Goal: Navigation & Orientation: Find specific page/section

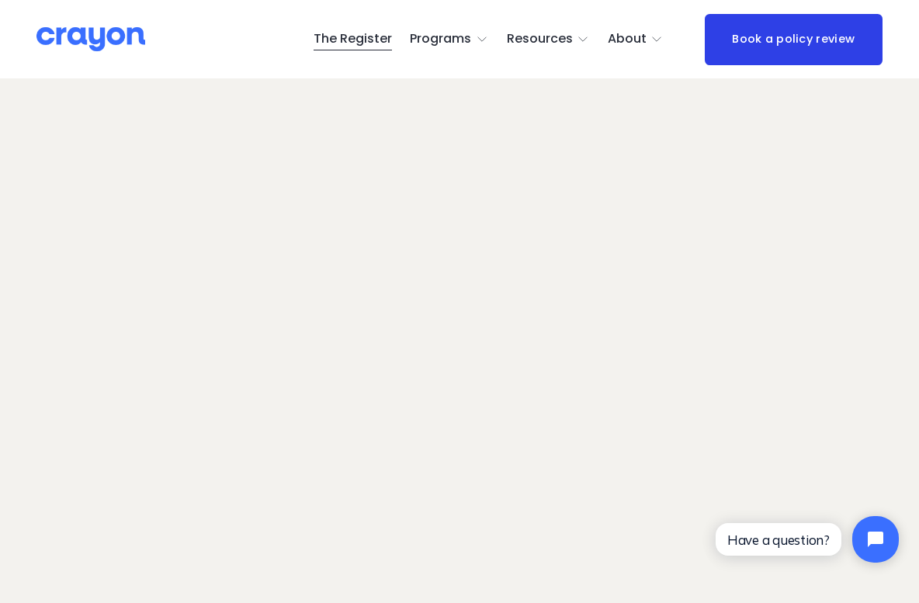
click at [780, 37] on link "Book a policy review" at bounding box center [794, 39] width 178 height 51
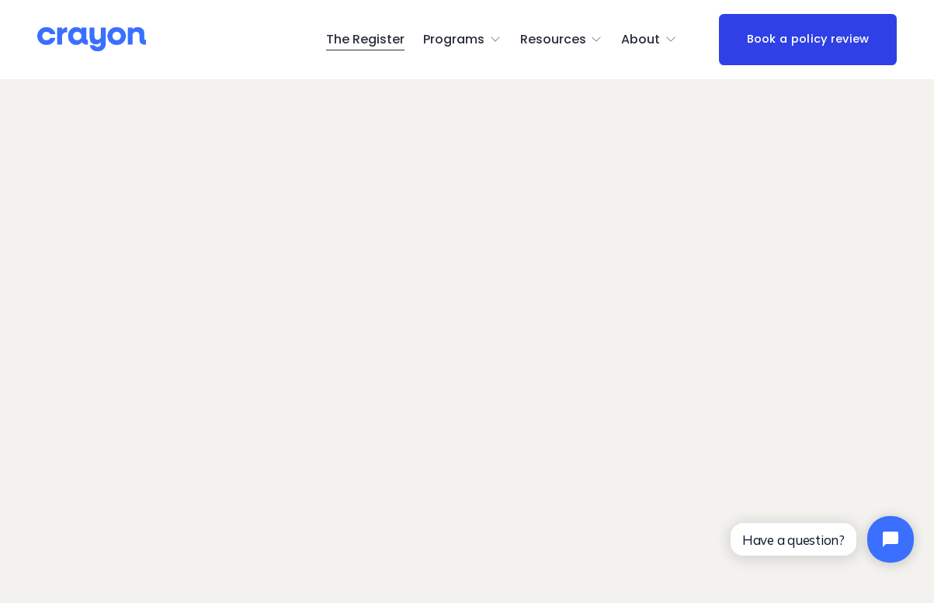
click at [0, 0] on span "Employer hub" at bounding box center [0, 0] width 0 height 0
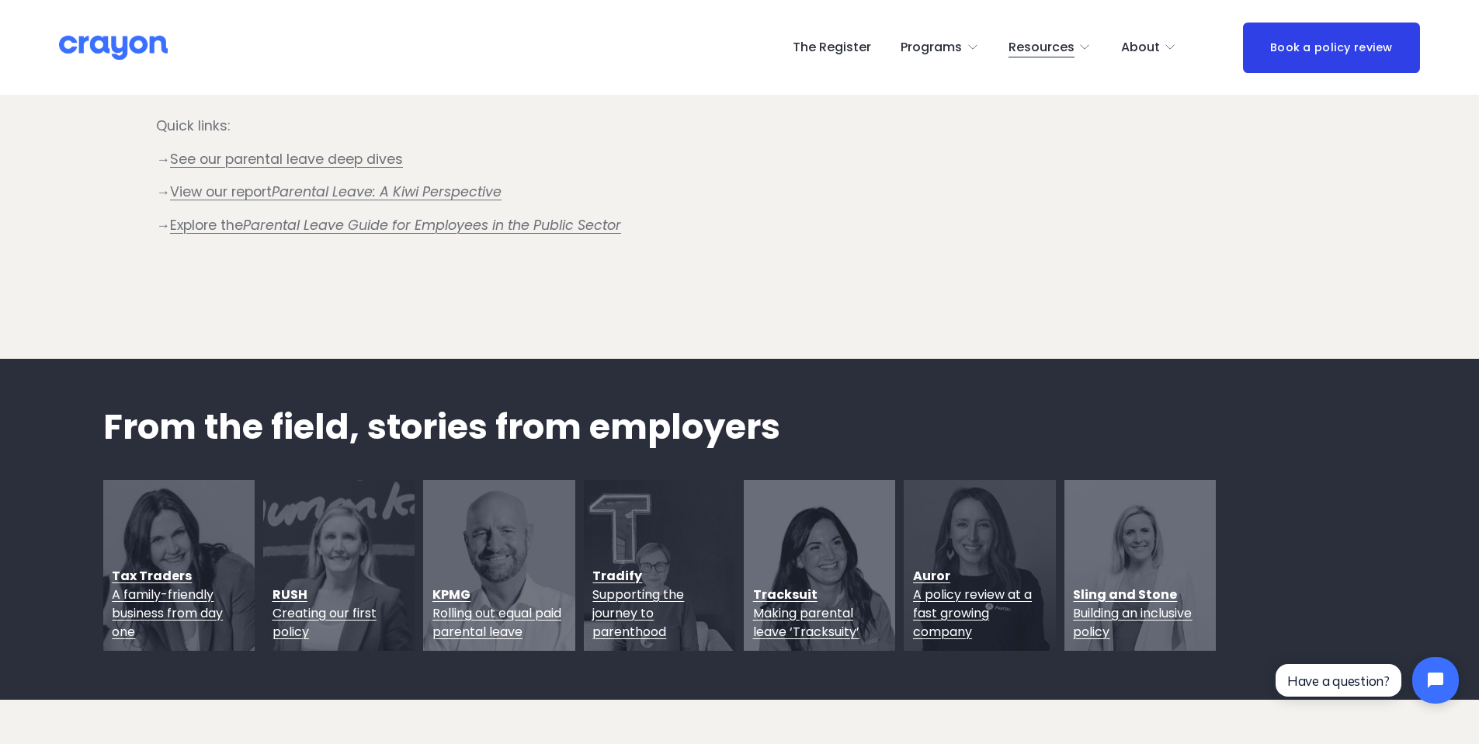
scroll to position [1768, 0]
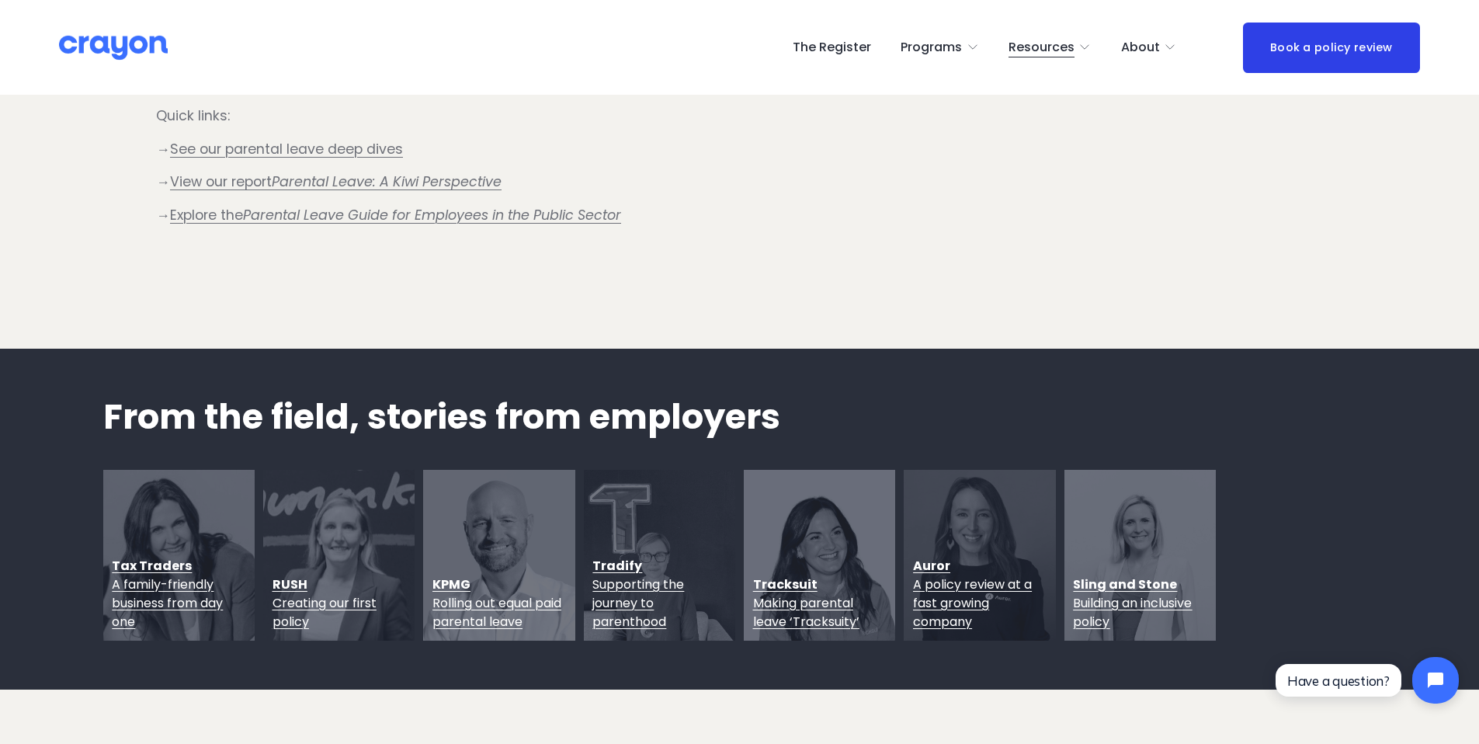
click at [788, 600] on span "Making parental leave ‘Tracksuity’" at bounding box center [806, 612] width 106 height 36
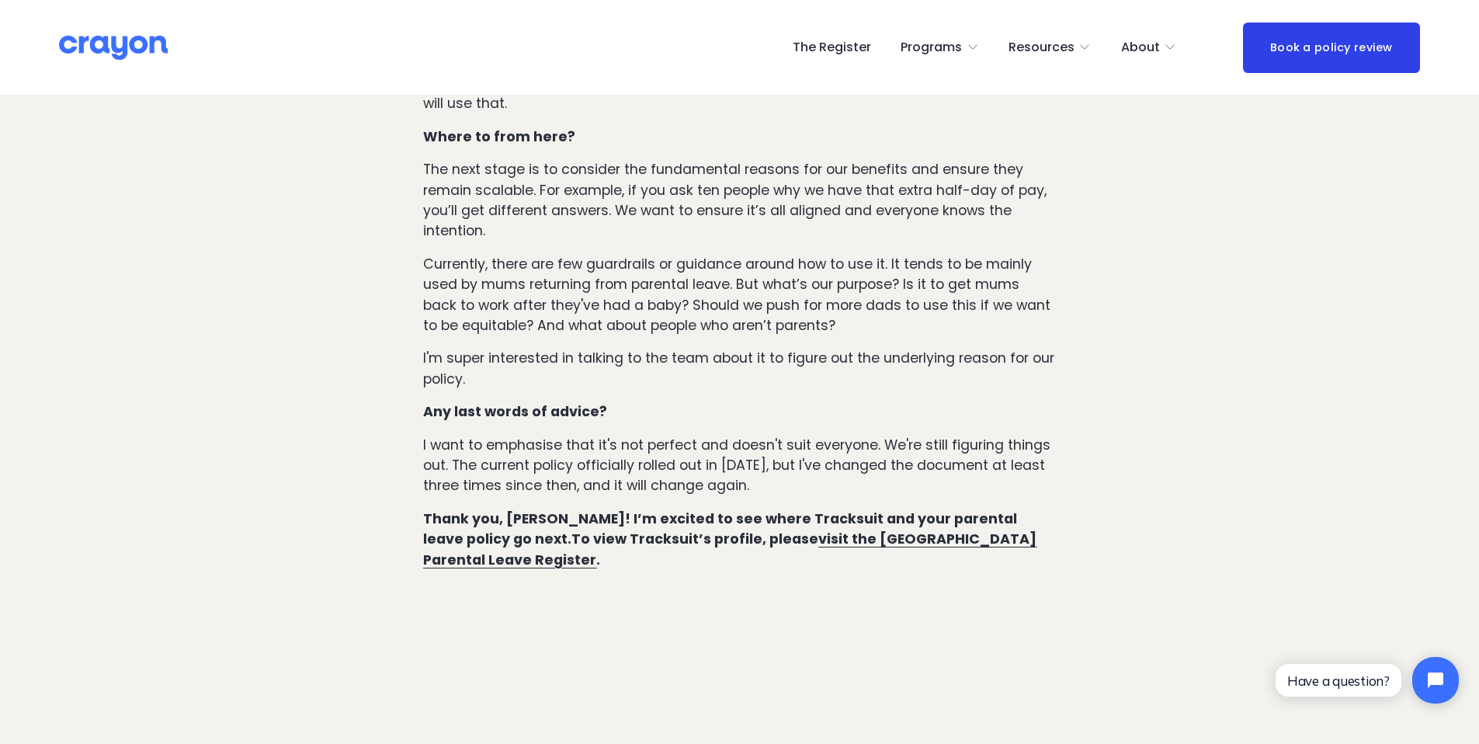
scroll to position [3715, 0]
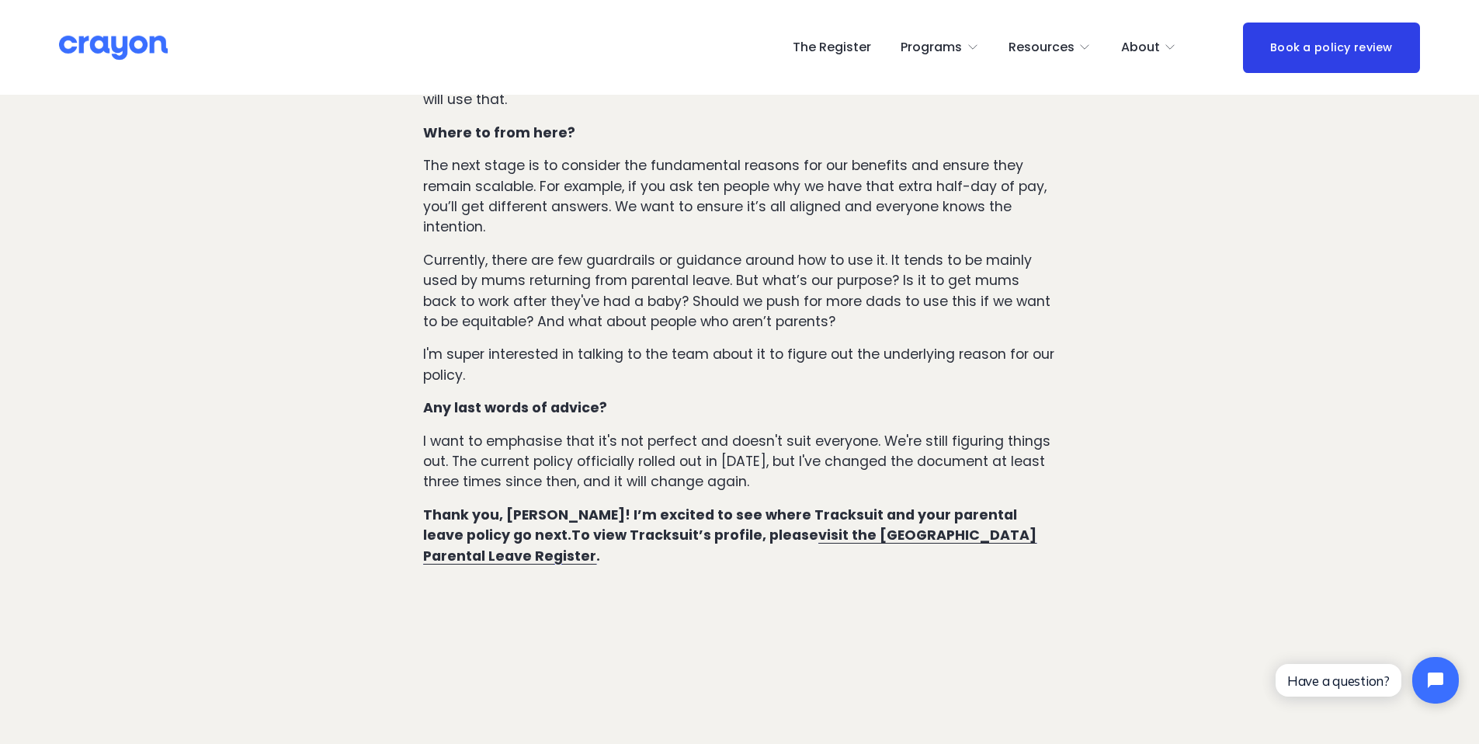
click at [822, 526] on strong "visit the New Zealand Parental Leave Register" at bounding box center [729, 545] width 613 height 39
